Goal: Check status: Check status

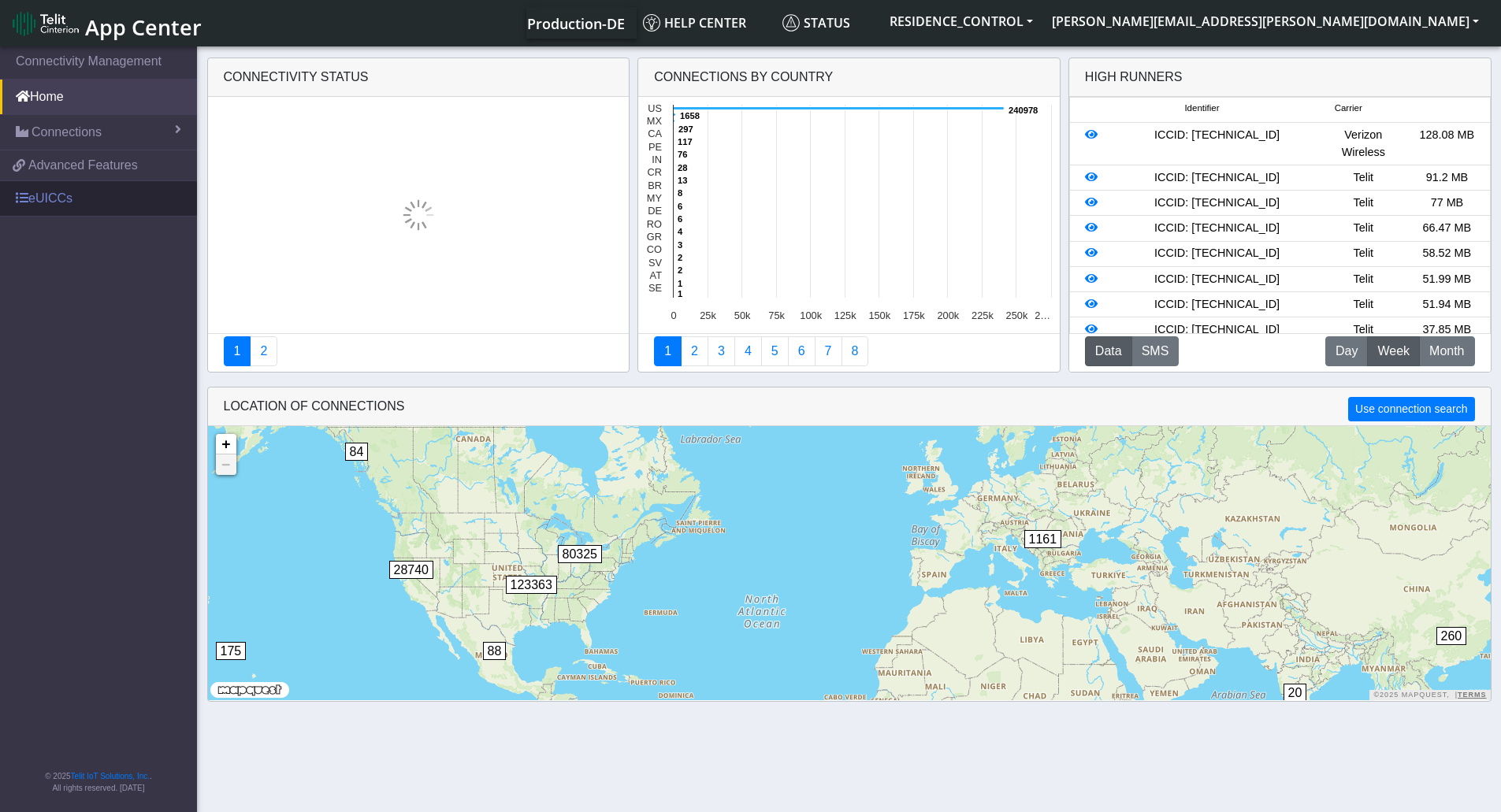
click at [48, 203] on link "eUICCs" at bounding box center [98, 199] width 197 height 34
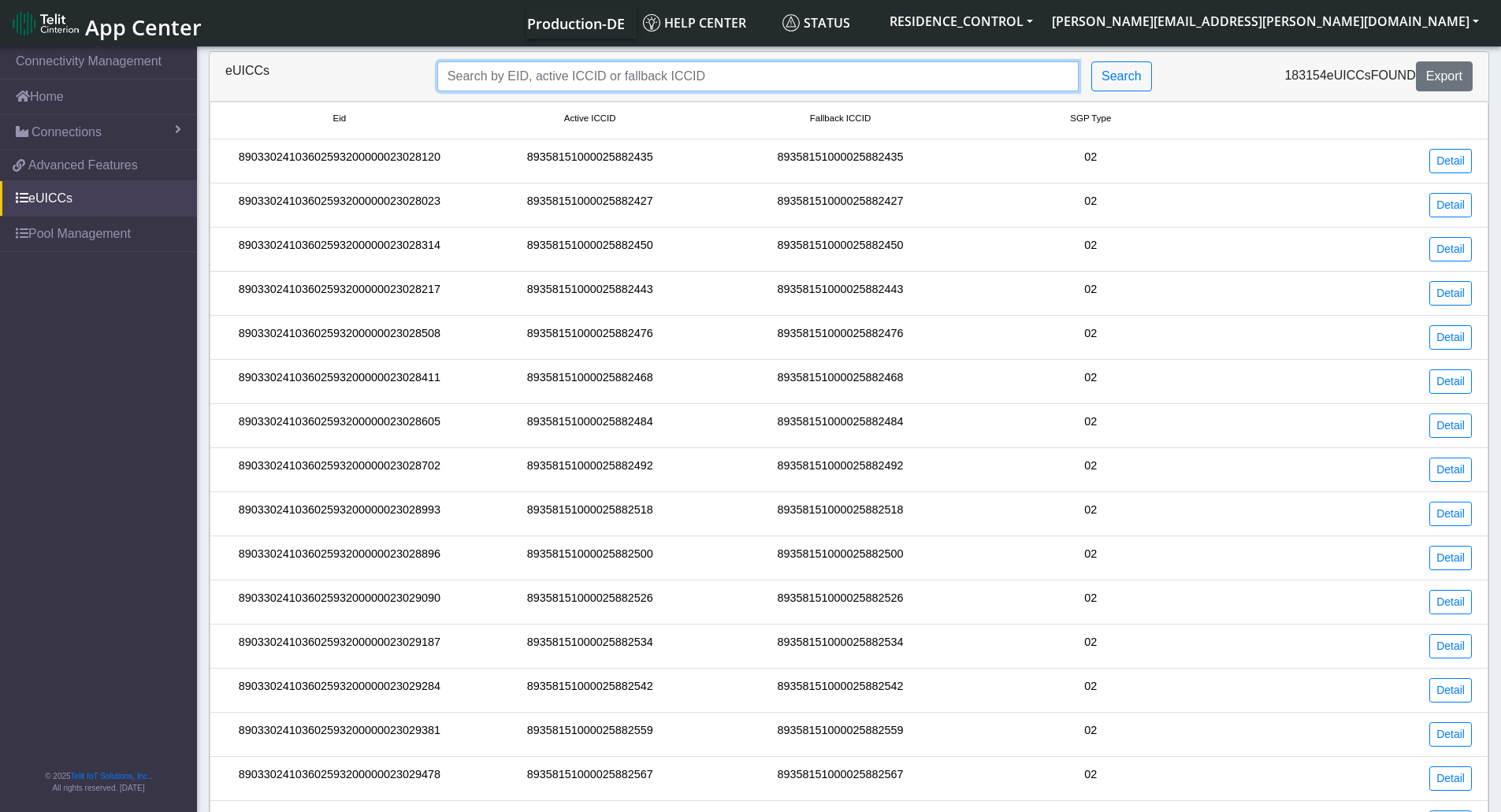
click at [742, 78] on input "Search..." at bounding box center [758, 75] width 641 height 30
paste input "89033023428100000000045165976527"
type input "89033023428100000000045165976527"
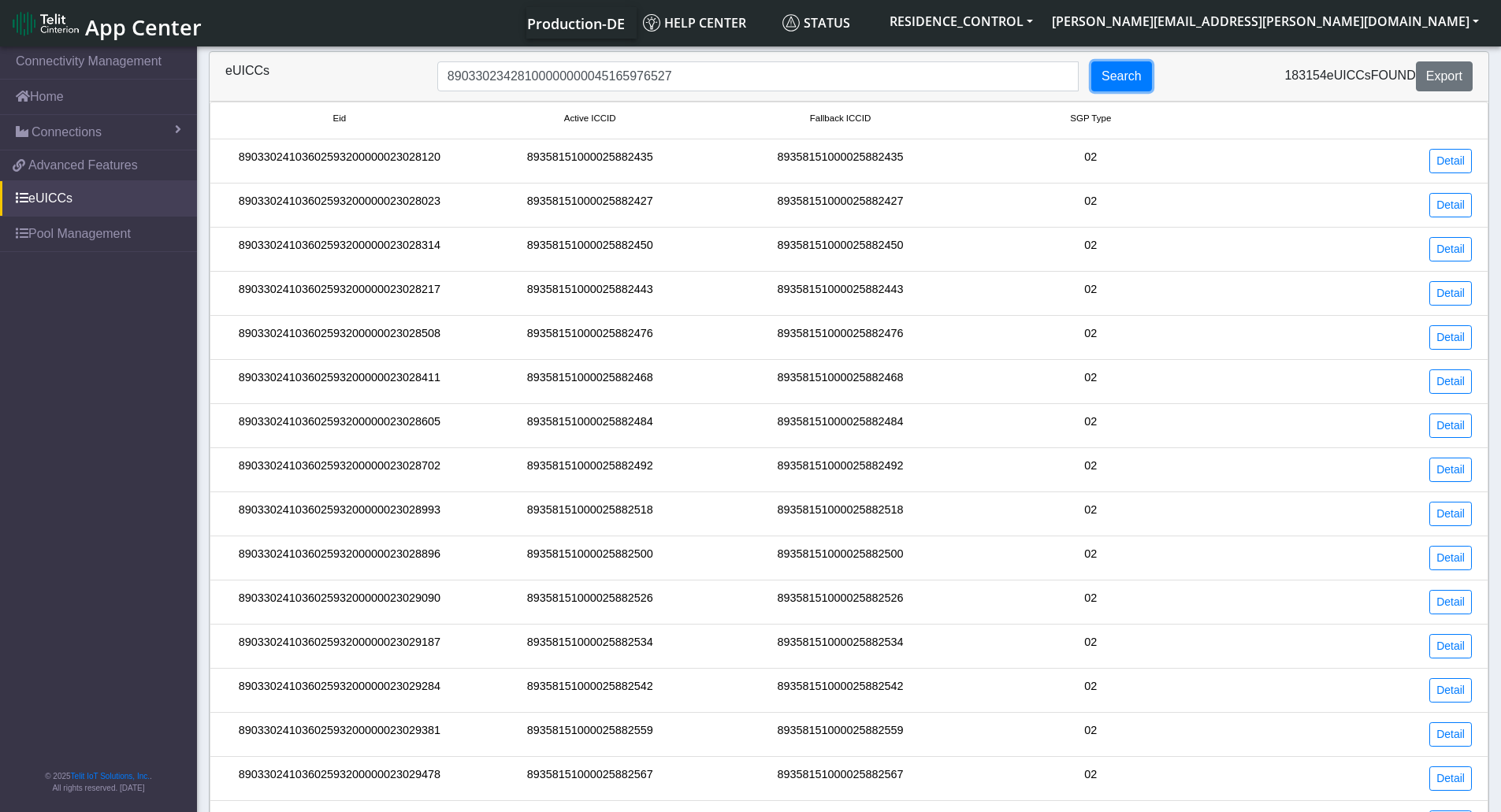
click at [1110, 78] on button "Search" at bounding box center [1122, 75] width 61 height 30
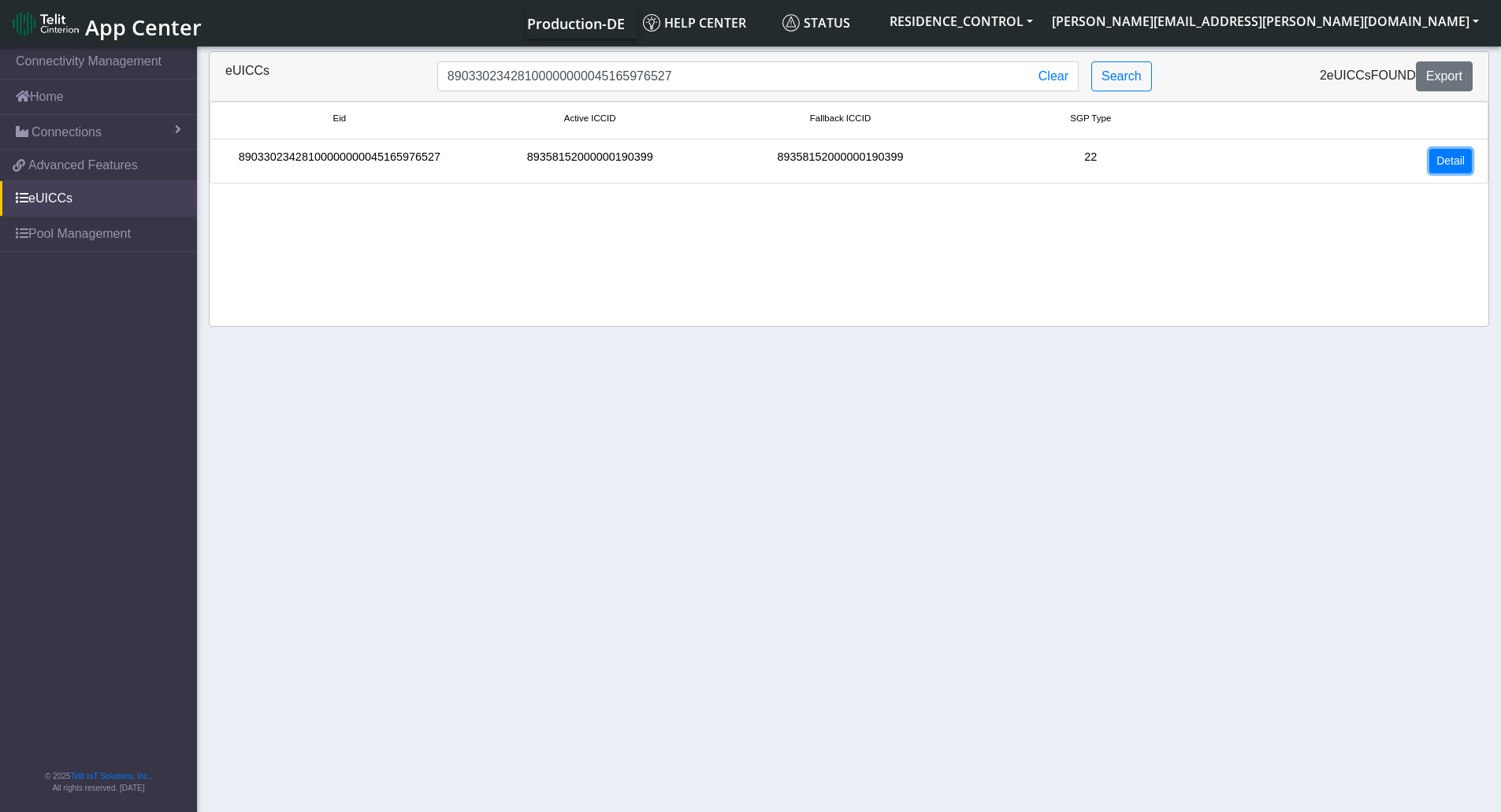
click at [1462, 166] on link "Detail" at bounding box center [1450, 161] width 43 height 25
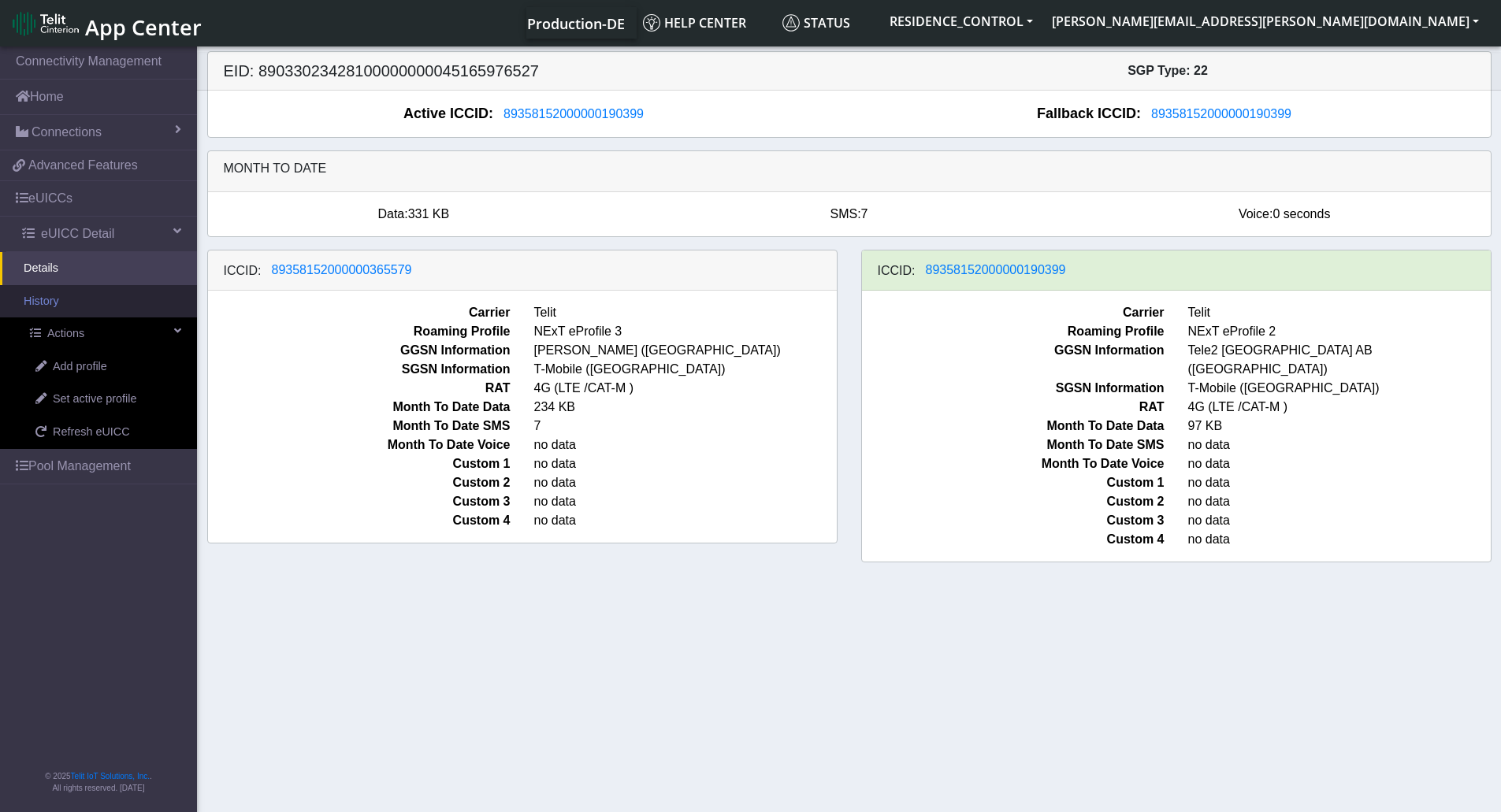
click at [54, 295] on link "History" at bounding box center [98, 302] width 197 height 33
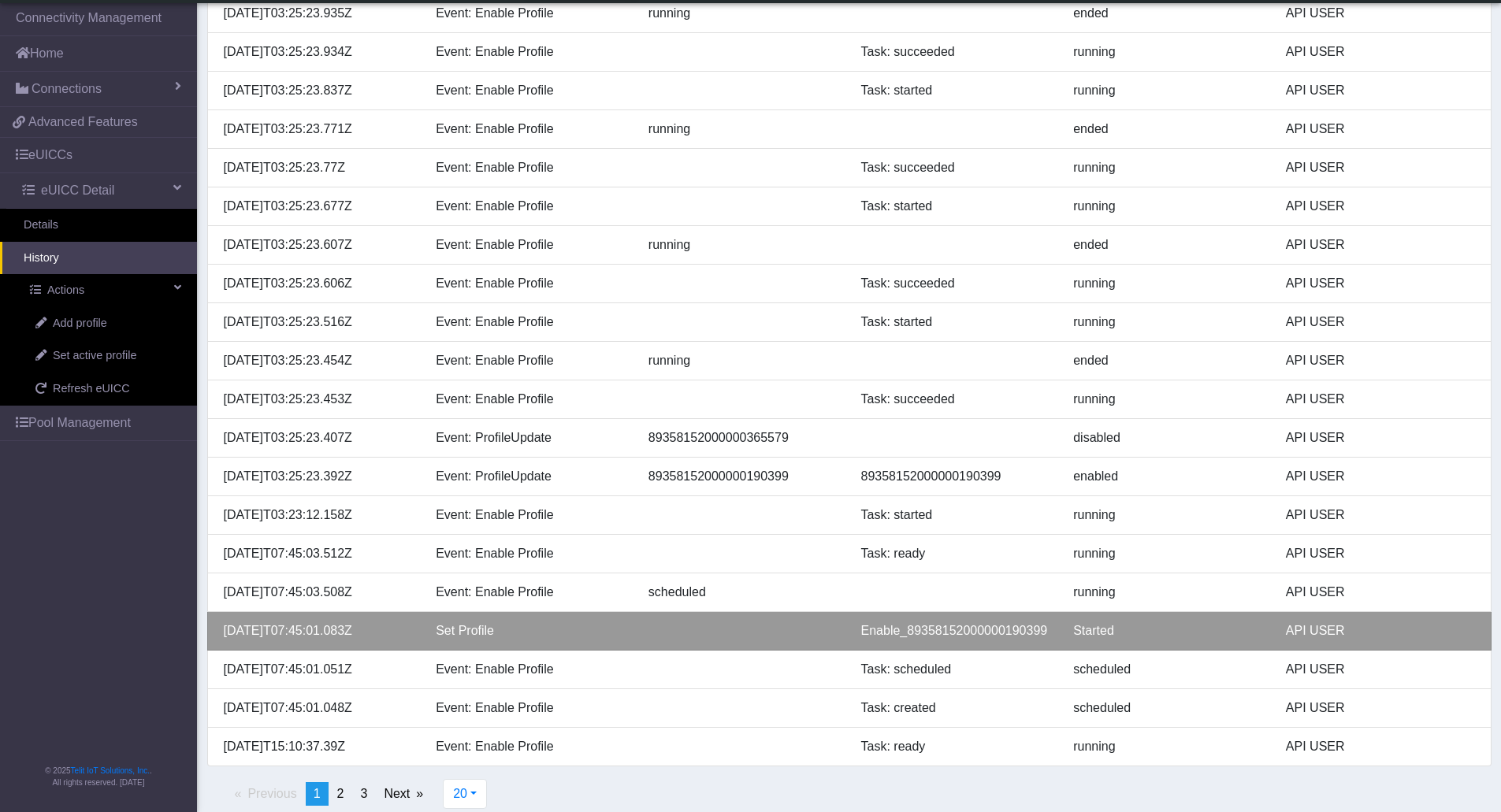
scroll to position [229, 0]
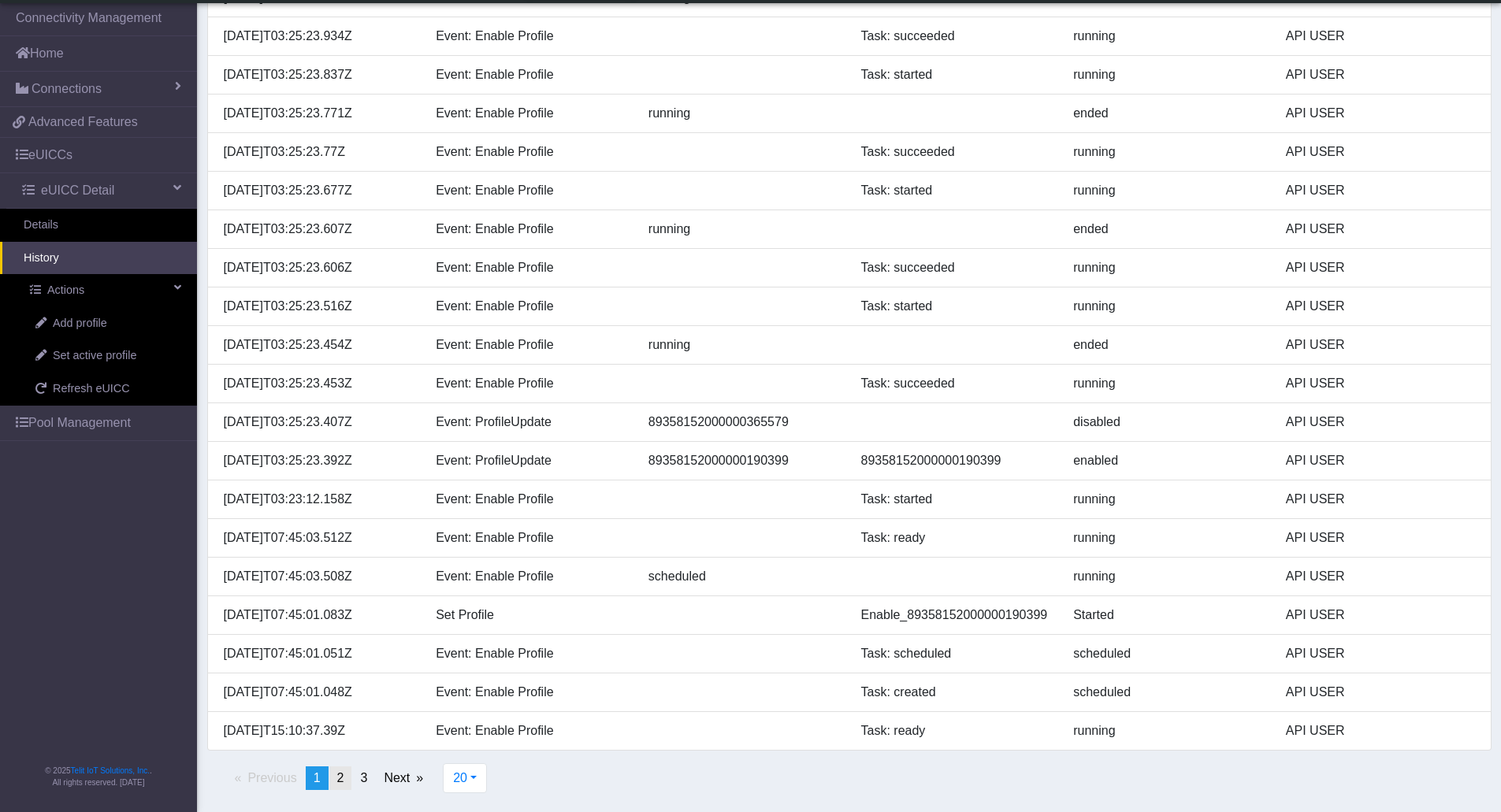
click at [344, 781] on link "page 2" at bounding box center [341, 779] width 23 height 24
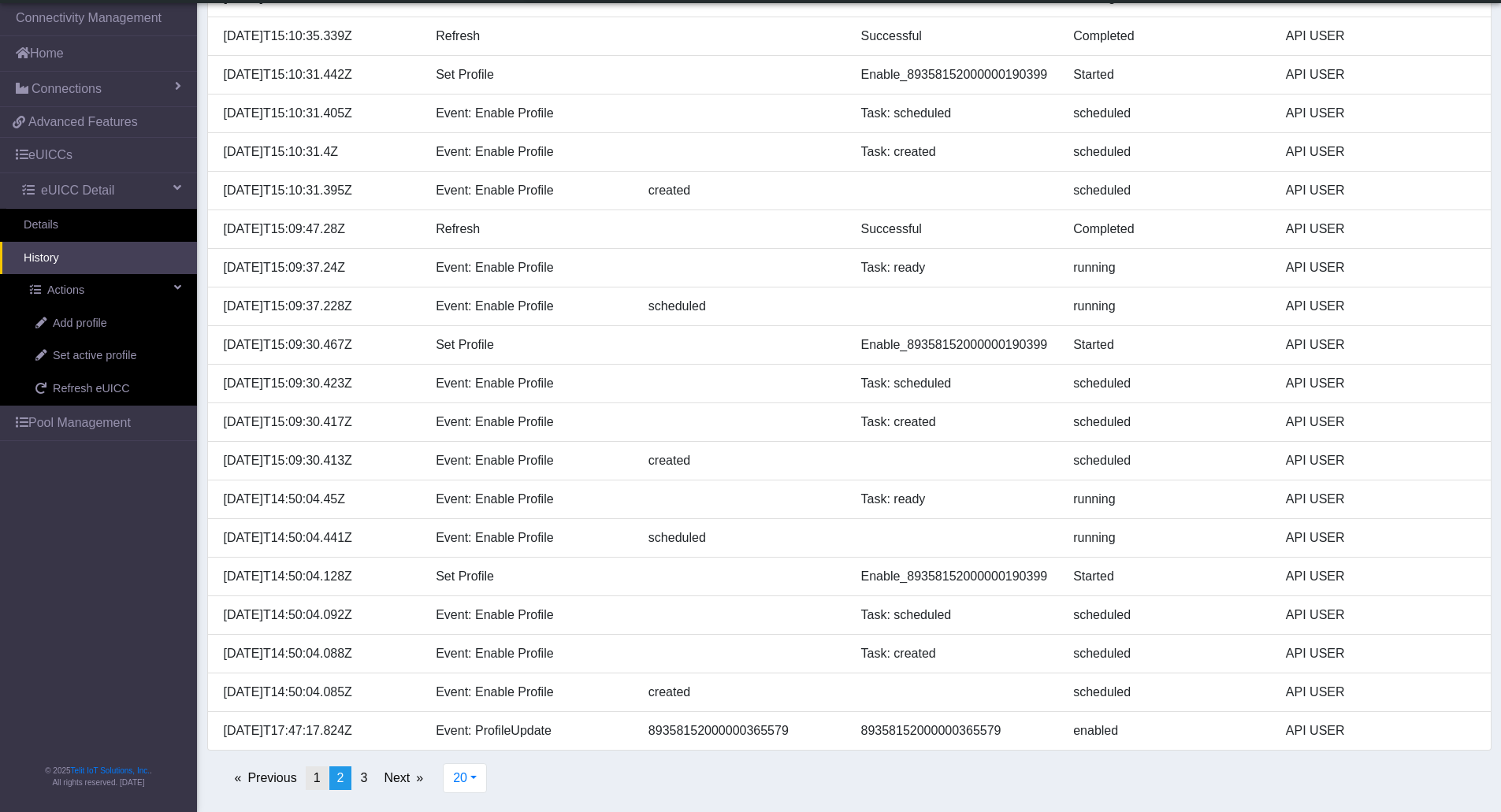
click at [322, 779] on link "page 1" at bounding box center [317, 779] width 23 height 24
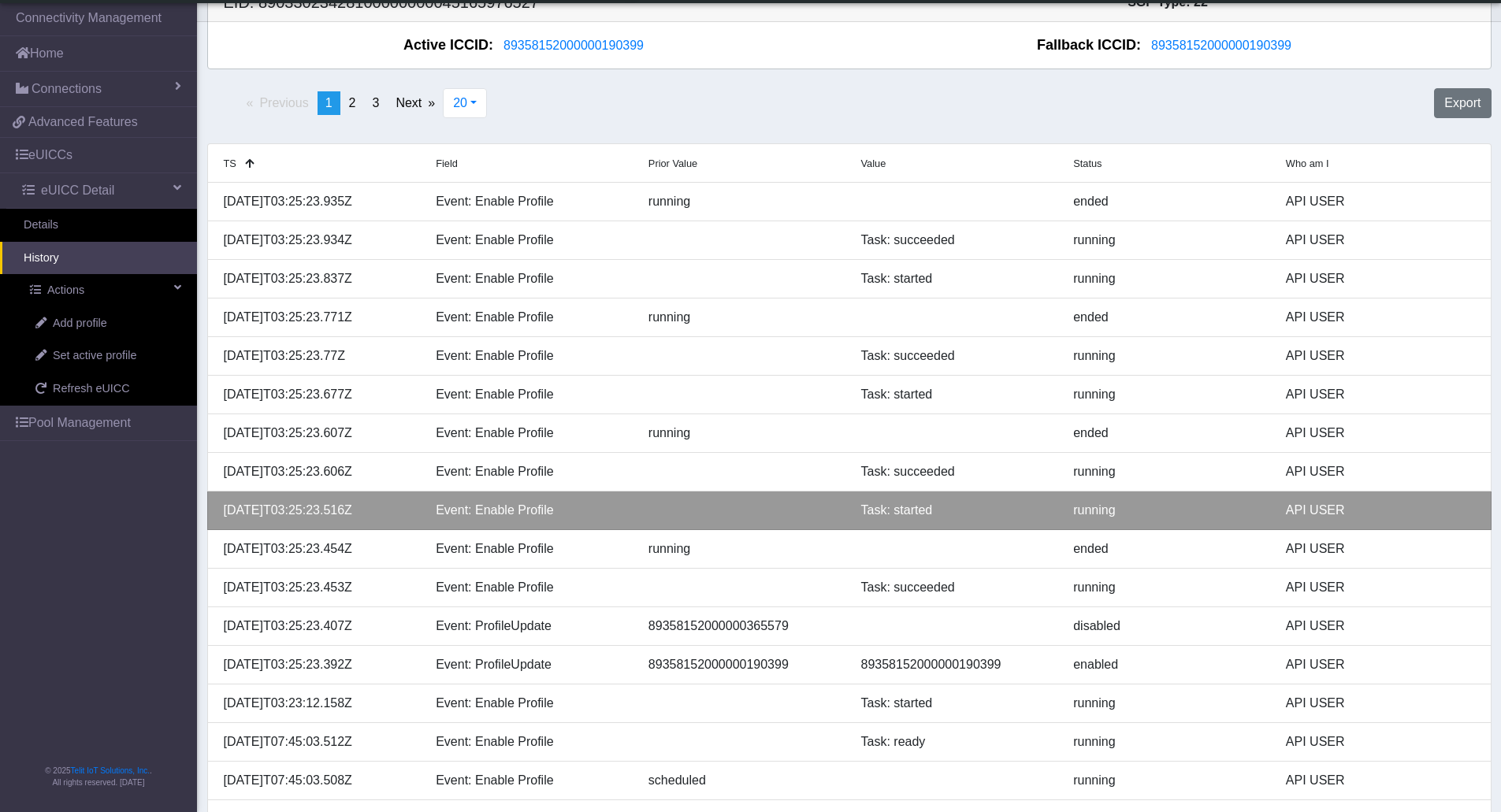
scroll to position [0, 0]
